Goal: Transaction & Acquisition: Subscribe to service/newsletter

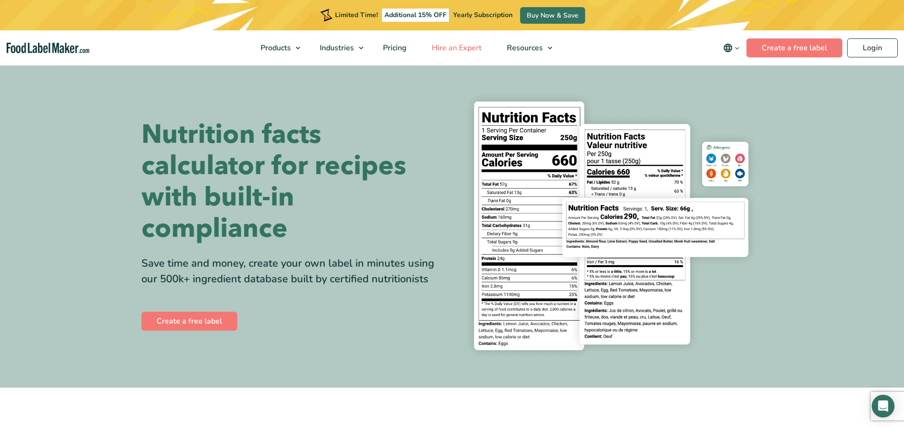
click at [456, 49] on span "Hire an Expert" at bounding box center [456, 48] width 54 height 10
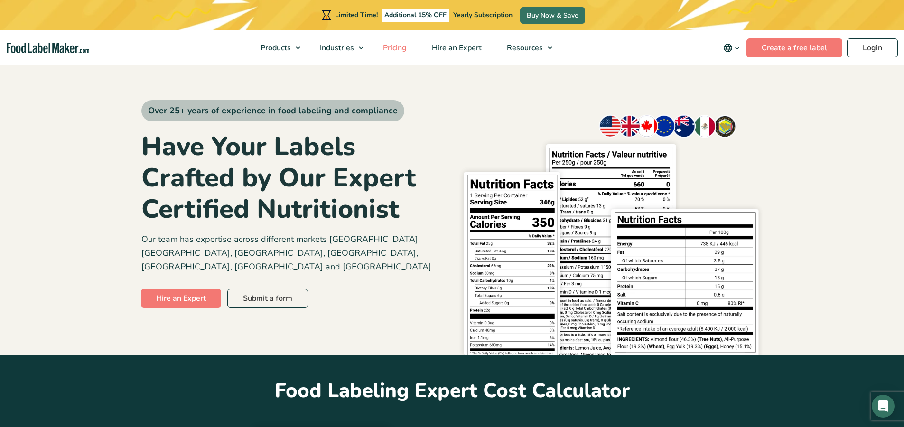
click at [404, 46] on span "Pricing" at bounding box center [394, 48] width 28 height 10
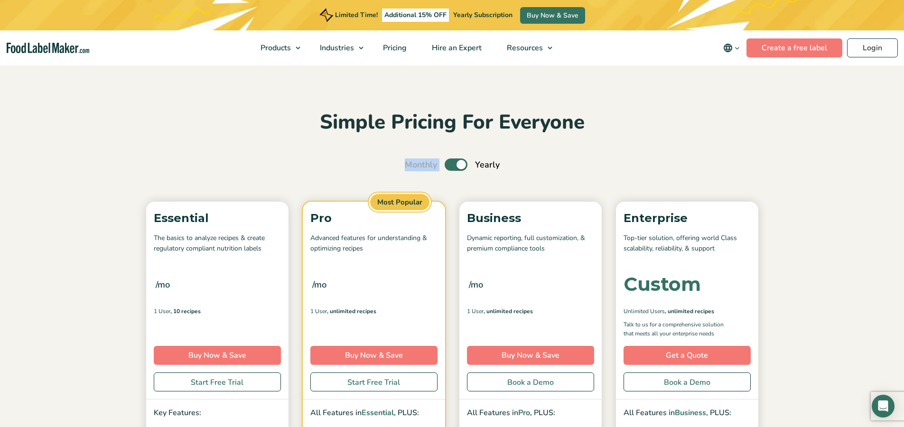
click at [406, 158] on div "Simple Pricing For Everyone Monthly Toggle Yearly (6 Month Free + 2 Free Nutrit…" at bounding box center [452, 351] width 636 height 482
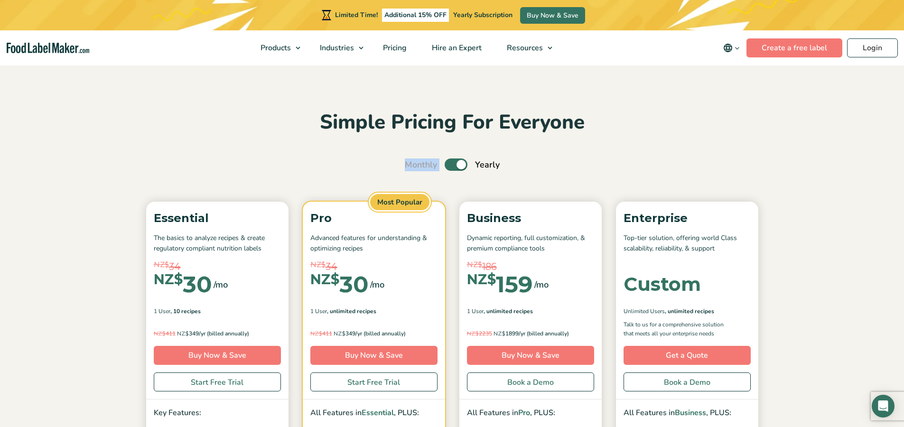
drag, startPoint x: 458, startPoint y: 163, endPoint x: 350, endPoint y: 157, distance: 107.9
click at [350, 157] on div "Simple Pricing For Everyone Monthly Toggle Yearly (6 Month Free + 2 Free Nutrit…" at bounding box center [452, 351] width 636 height 482
click at [431, 168] on span "Monthly" at bounding box center [421, 165] width 32 height 13
drag, startPoint x: 460, startPoint y: 164, endPoint x: 352, endPoint y: 165, distance: 108.2
click at [352, 165] on div "Monthly Toggle Yearly (6 Month Free + 2 Free Nutritional Consultations)" at bounding box center [452, 165] width 622 height 13
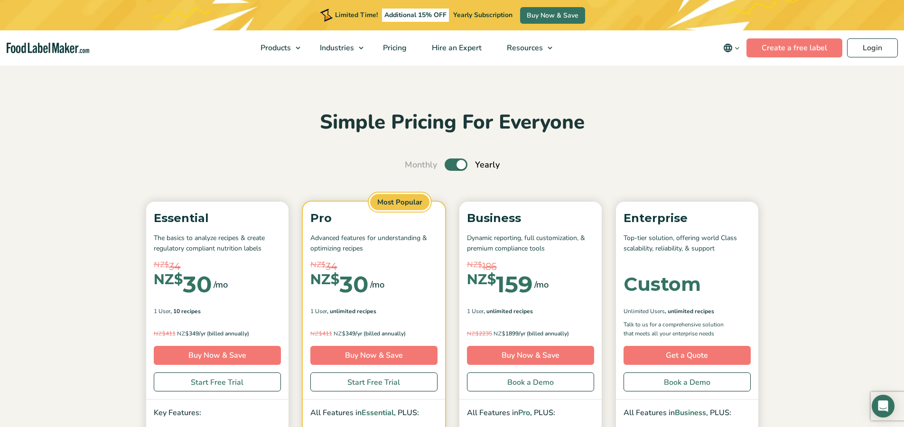
click at [476, 164] on span "Yearly" at bounding box center [487, 165] width 25 height 13
drag, startPoint x: 460, startPoint y: 167, endPoint x: 324, endPoint y: 166, distance: 136.2
click at [324, 166] on div "Monthly Toggle Yearly (6 Month Free + 2 Free Nutritional Consultations)" at bounding box center [452, 165] width 622 height 13
drag, startPoint x: 461, startPoint y: 164, endPoint x: 516, endPoint y: 164, distance: 55.1
click at [526, 161] on div "Monthly Toggle Yearly (6 Month Free + 2 Free Nutritional Consultations)" at bounding box center [452, 165] width 622 height 13
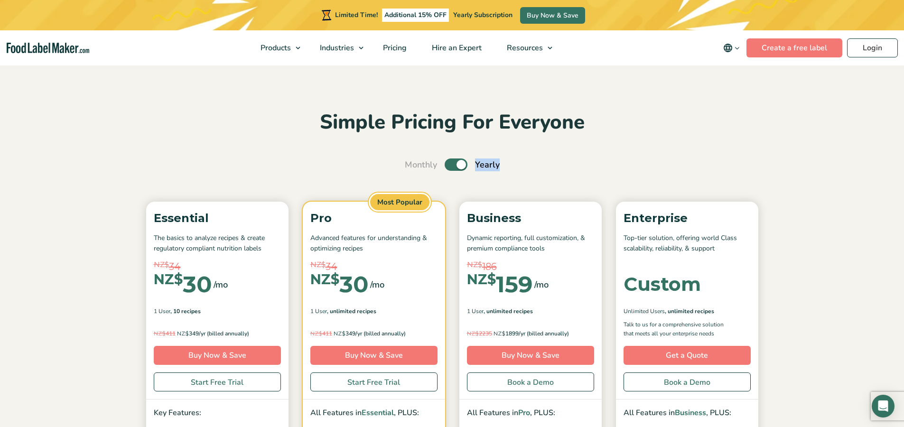
click at [513, 169] on div "Monthly Toggle Yearly (6 Month Free + 2 Free Nutritional Consultations)" at bounding box center [452, 165] width 622 height 13
click at [503, 166] on div "Monthly Toggle Yearly (6 Month Free + 2 Free Nutritional Consultations)" at bounding box center [452, 165] width 622 height 13
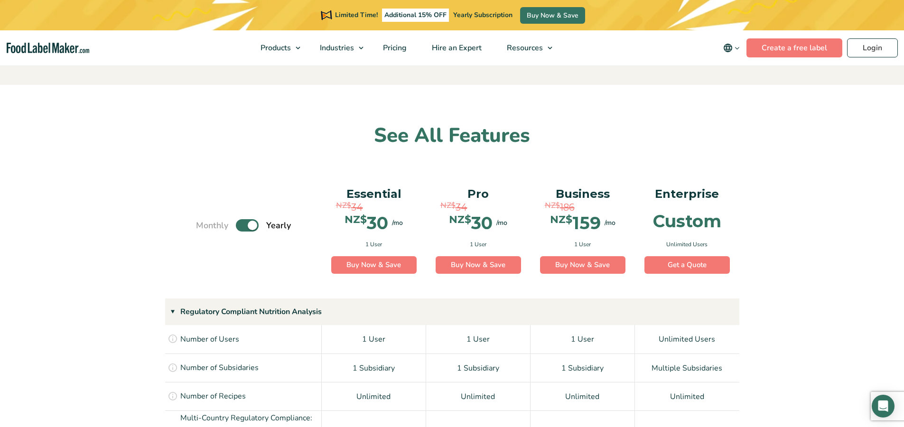
scroll to position [585, 0]
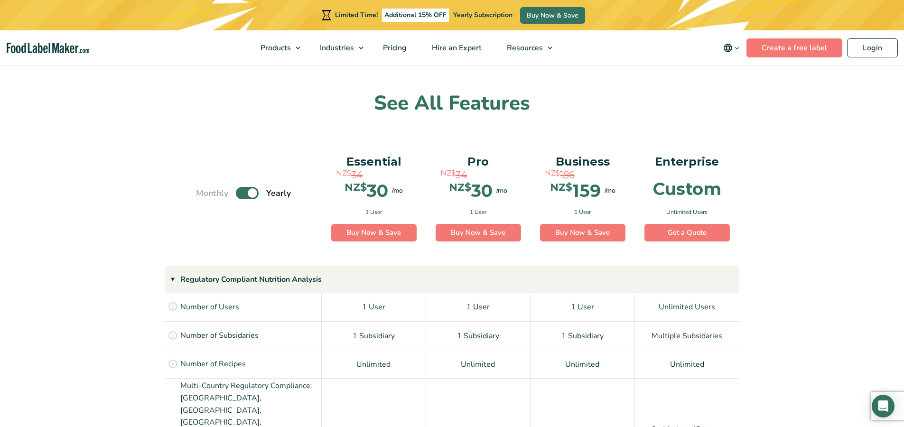
drag, startPoint x: 256, startPoint y: 193, endPoint x: 229, endPoint y: 194, distance: 27.1
click at [229, 194] on div "Monthly Toggle Yearly (6 Month Free + 2 Free Nutritional Consultations)" at bounding box center [243, 193] width 95 height 101
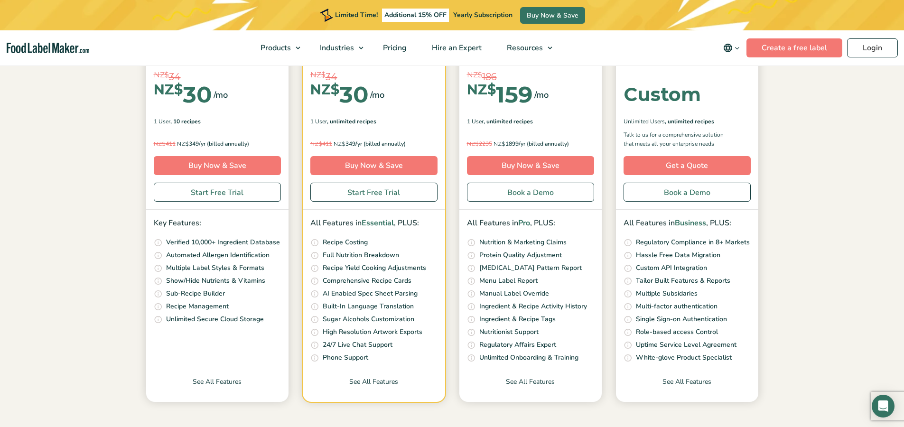
scroll to position [0, 0]
